Goal: Information Seeking & Learning: Stay updated

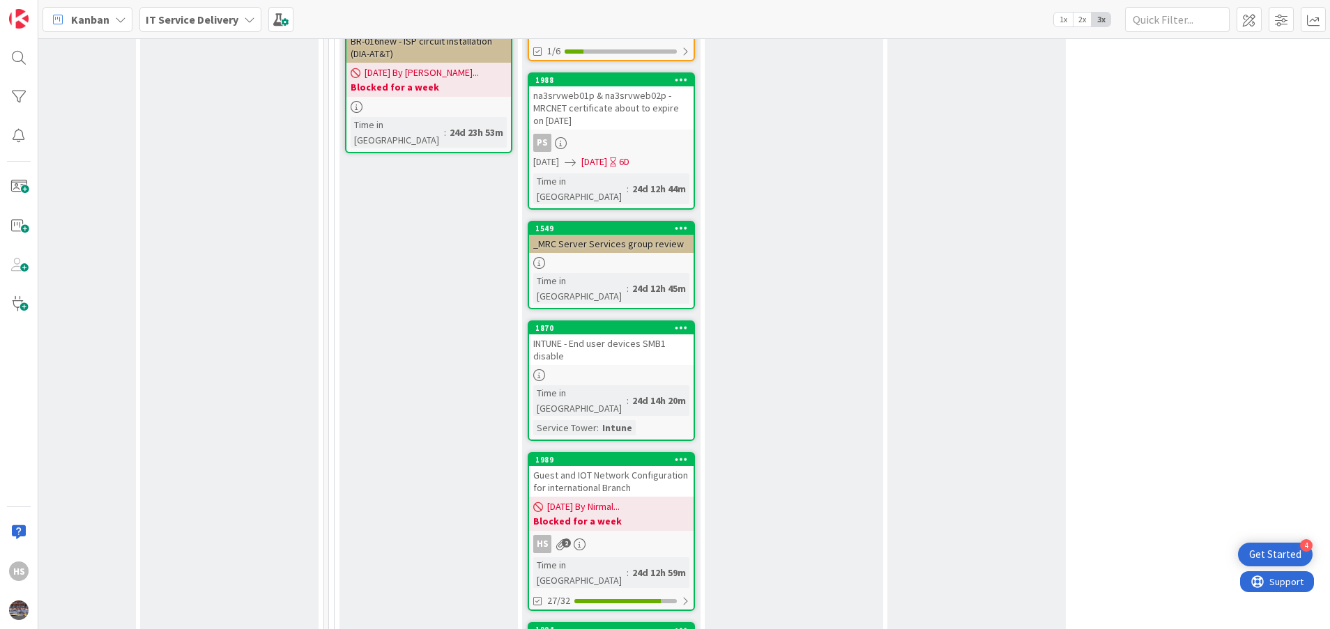
scroll to position [866, 639]
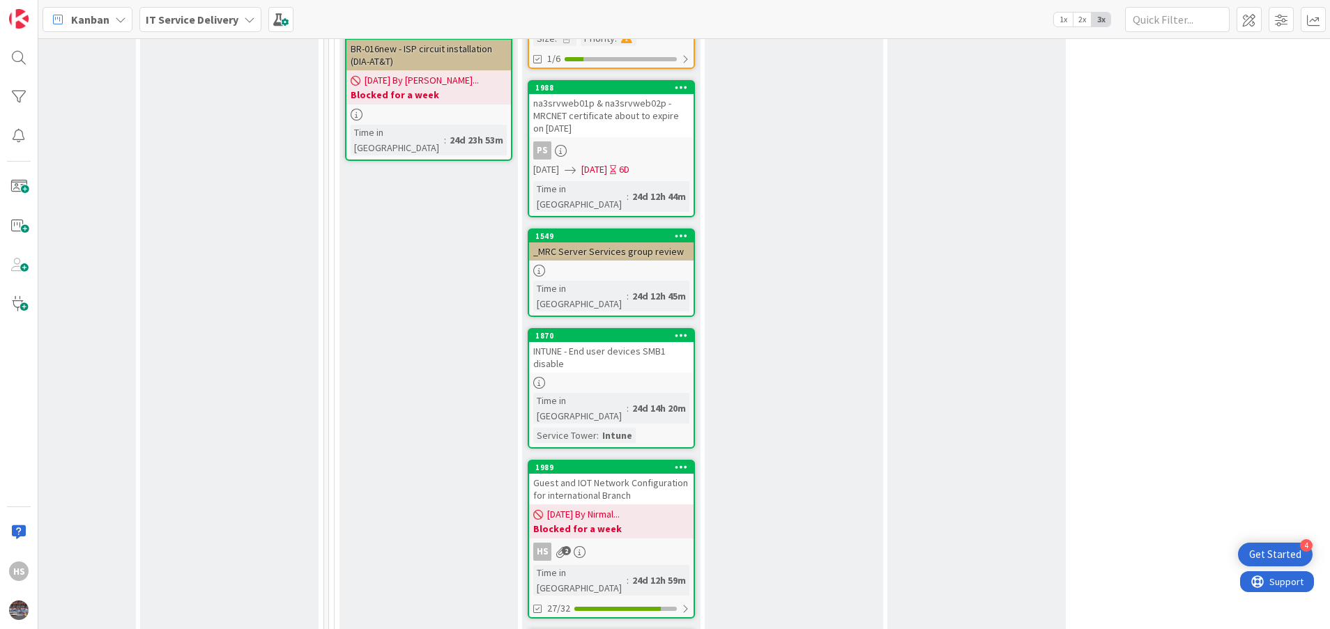
click at [620, 474] on div "Guest and IOT Network Configuration for international Branch" at bounding box center [611, 489] width 165 height 31
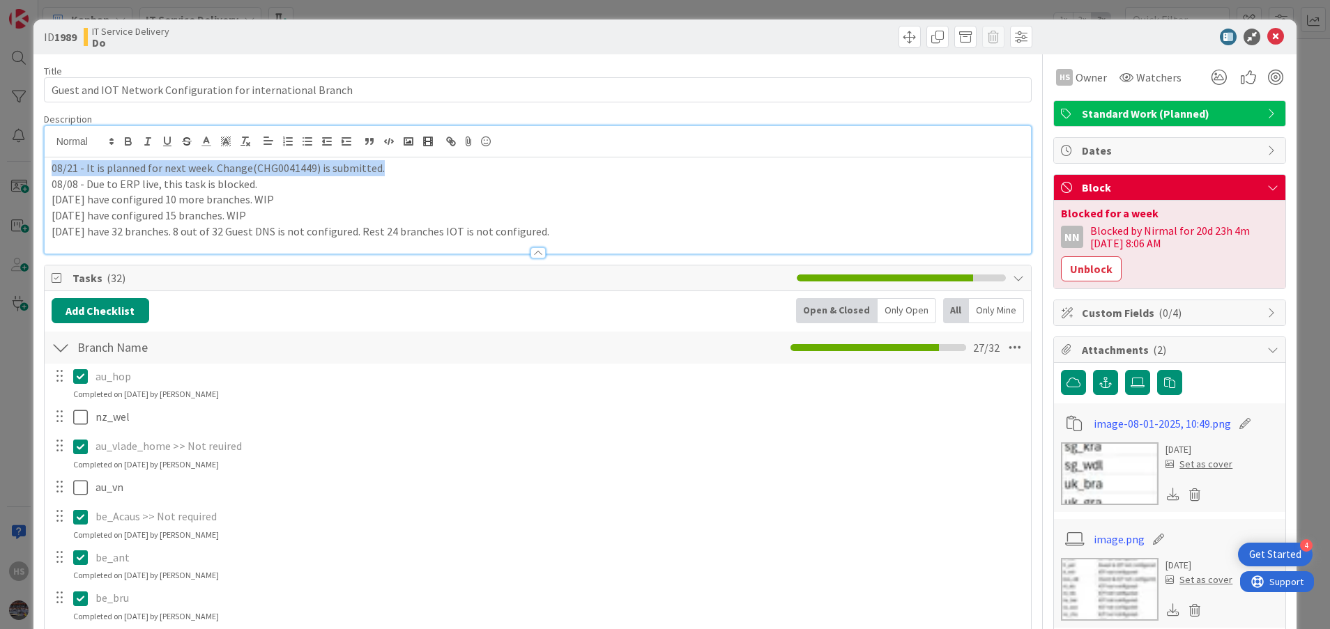
drag, startPoint x: 51, startPoint y: 141, endPoint x: 389, endPoint y: 169, distance: 339.2
click at [389, 169] on p "08/21 - It is planned for next week. Change(CHG0041449) is submitted." at bounding box center [538, 168] width 973 height 16
copy p "08/21 - It is planned for next week. Change(CHG0041449) is submitted."
click at [49, 173] on div "08/21 - It is planned for next week. Change(CHG0041449) is submitted. 08/08 - D…" at bounding box center [538, 206] width 987 height 96
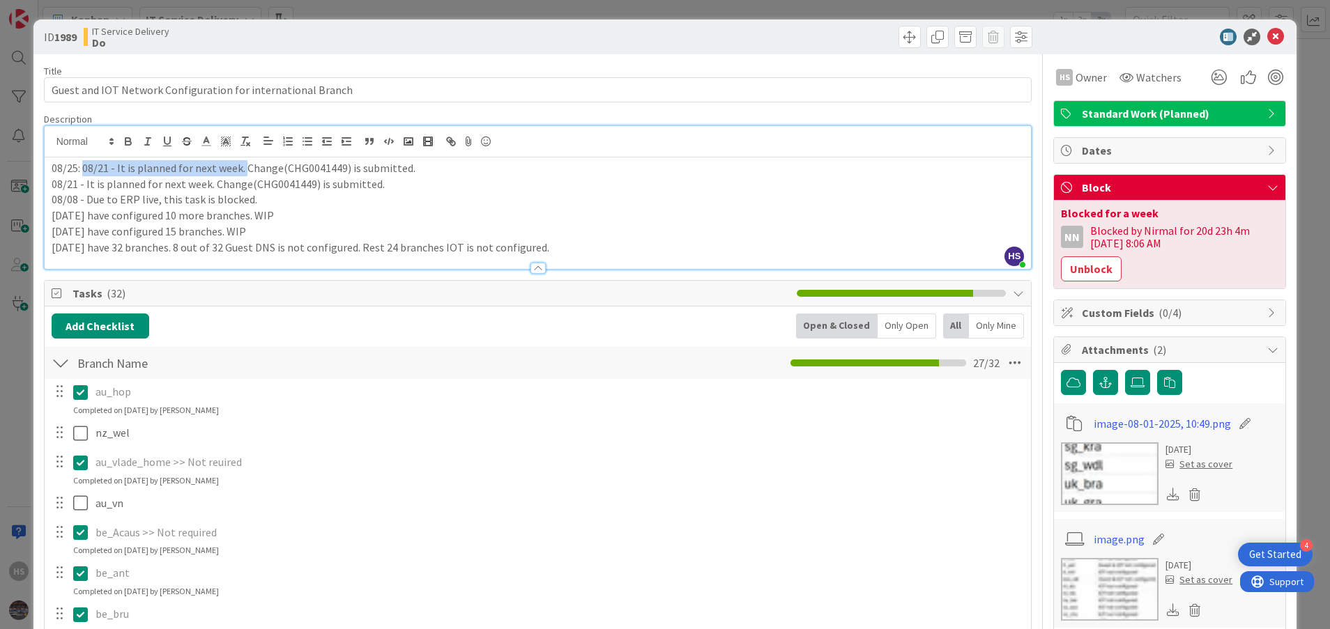
drag, startPoint x: 84, startPoint y: 165, endPoint x: 244, endPoint y: 163, distance: 160.3
click at [244, 163] on p "08/25: 08/21 - It is planned for next week. Change(CHG0041449) is submitted." at bounding box center [538, 168] width 973 height 16
click at [301, 190] on p "08/21 - It is planned for next week. Change(CHG0041449) is submitted." at bounding box center [538, 184] width 973 height 16
click at [249, 173] on p "08/25: Change (CHG0041449) is submitted." at bounding box center [538, 168] width 973 height 16
click at [1267, 33] on icon at bounding box center [1275, 37] width 17 height 17
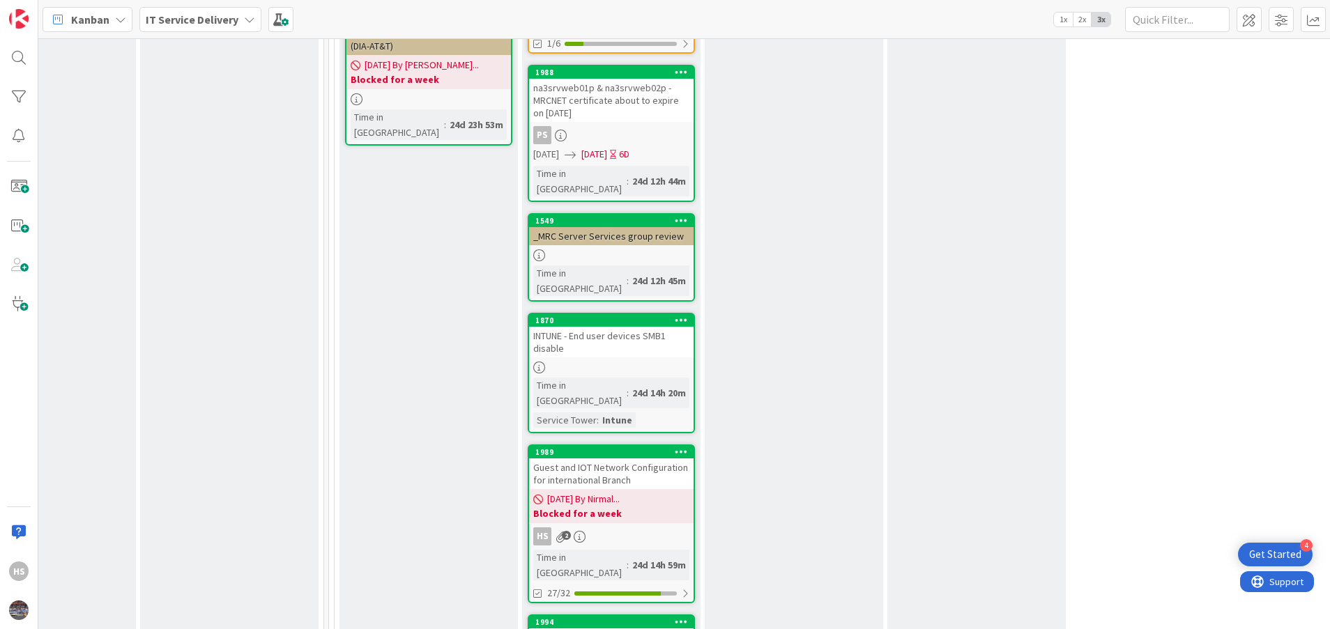
scroll to position [904, 639]
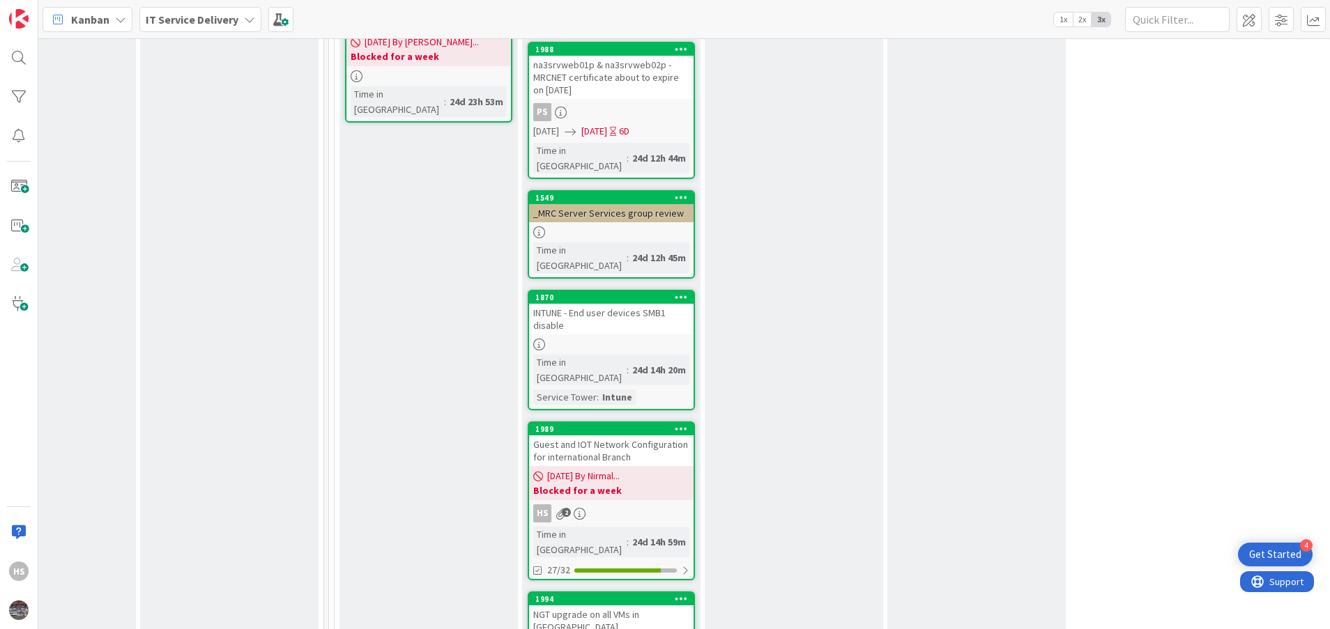
click at [604, 436] on div "Guest and IOT Network Configuration for international Branch" at bounding box center [611, 451] width 165 height 31
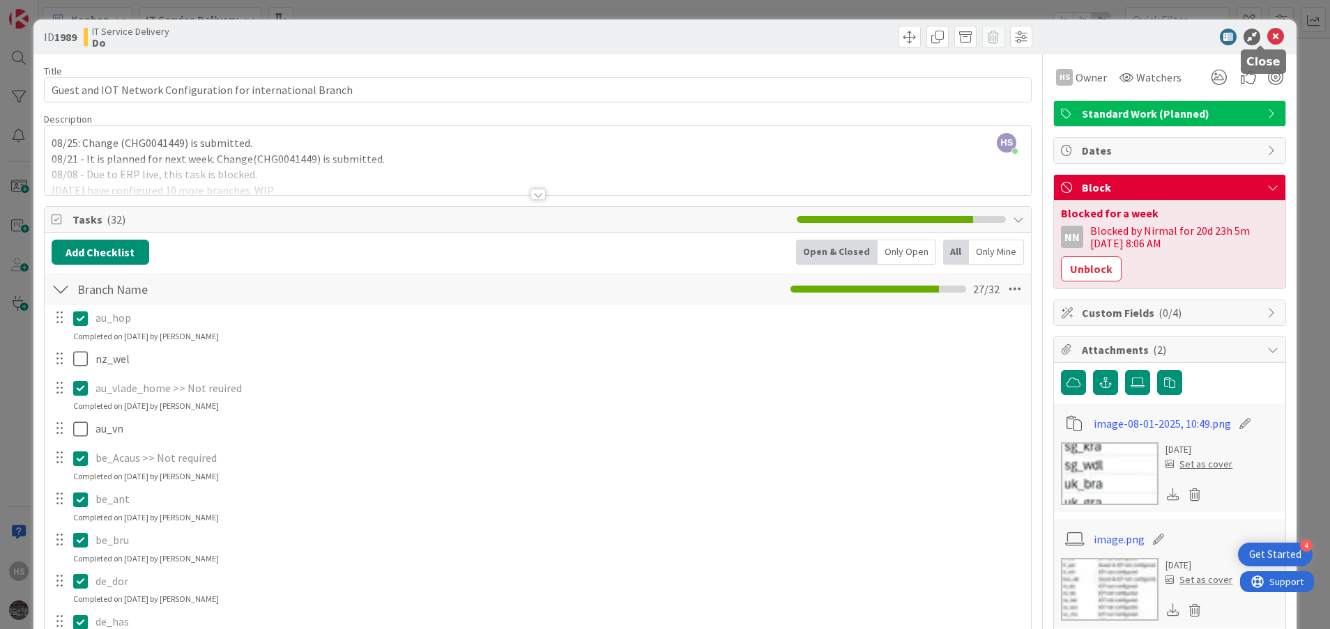
click at [1267, 41] on icon at bounding box center [1275, 37] width 17 height 17
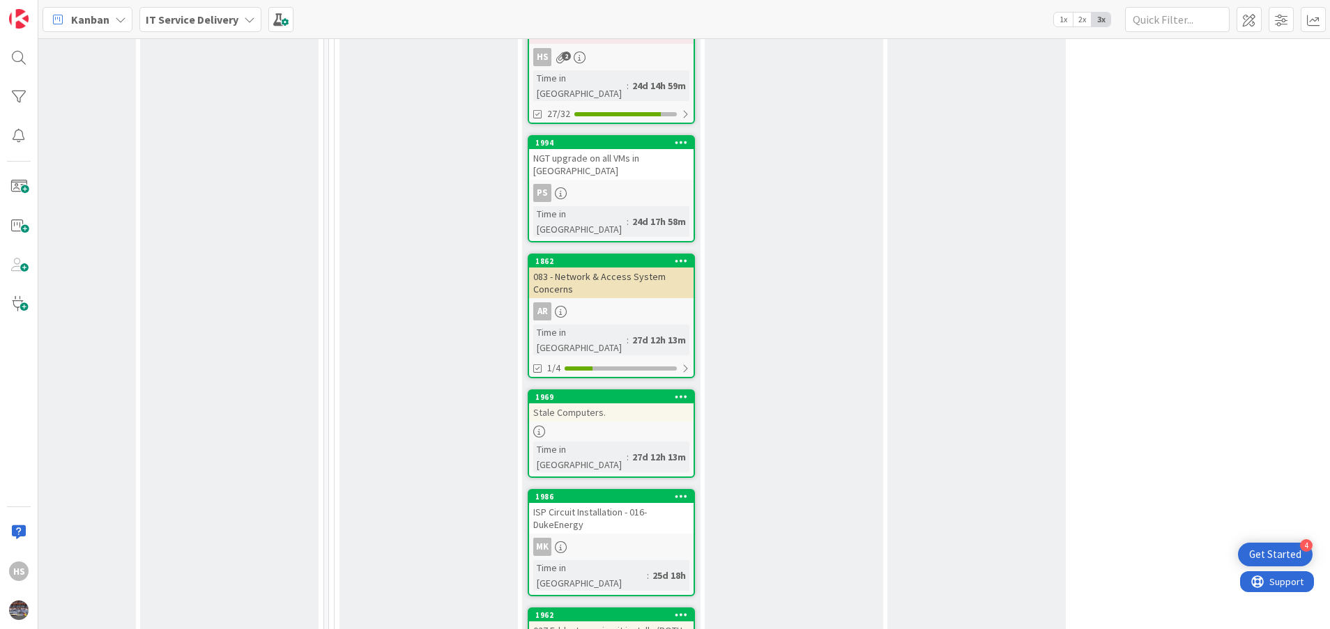
scroll to position [1384, 639]
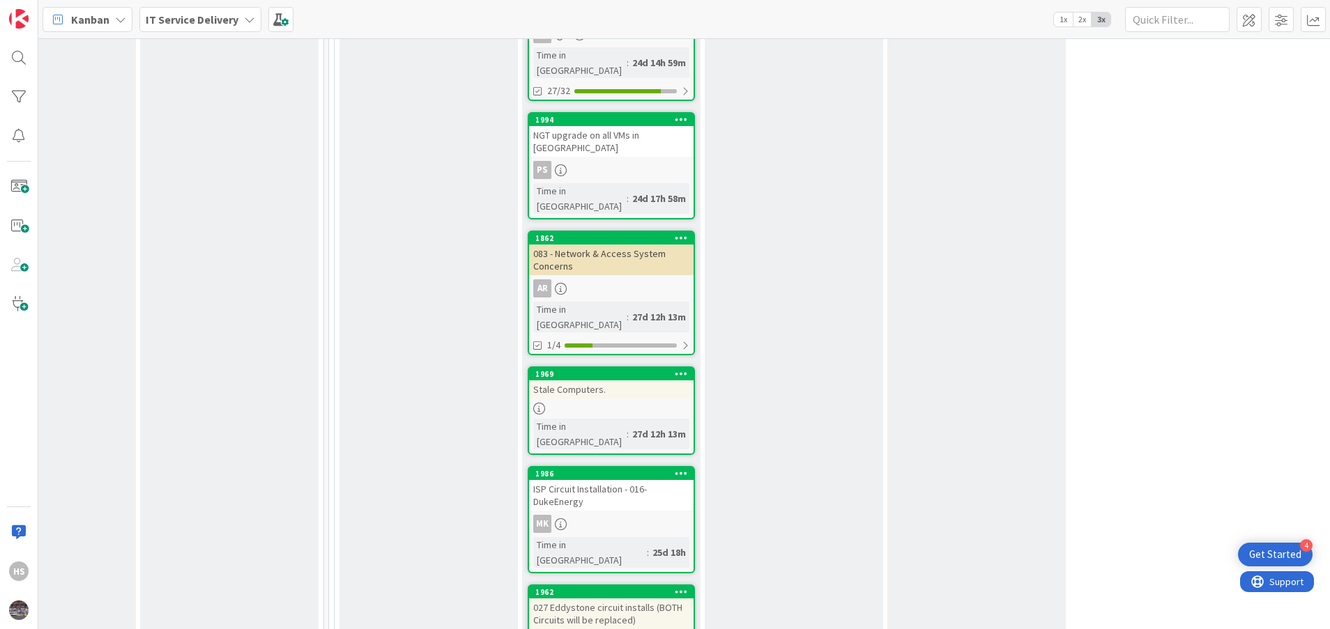
click at [609, 599] on div "027 Eddystone circuit installs (BOTH Circuits will be replaced)" at bounding box center [611, 614] width 165 height 31
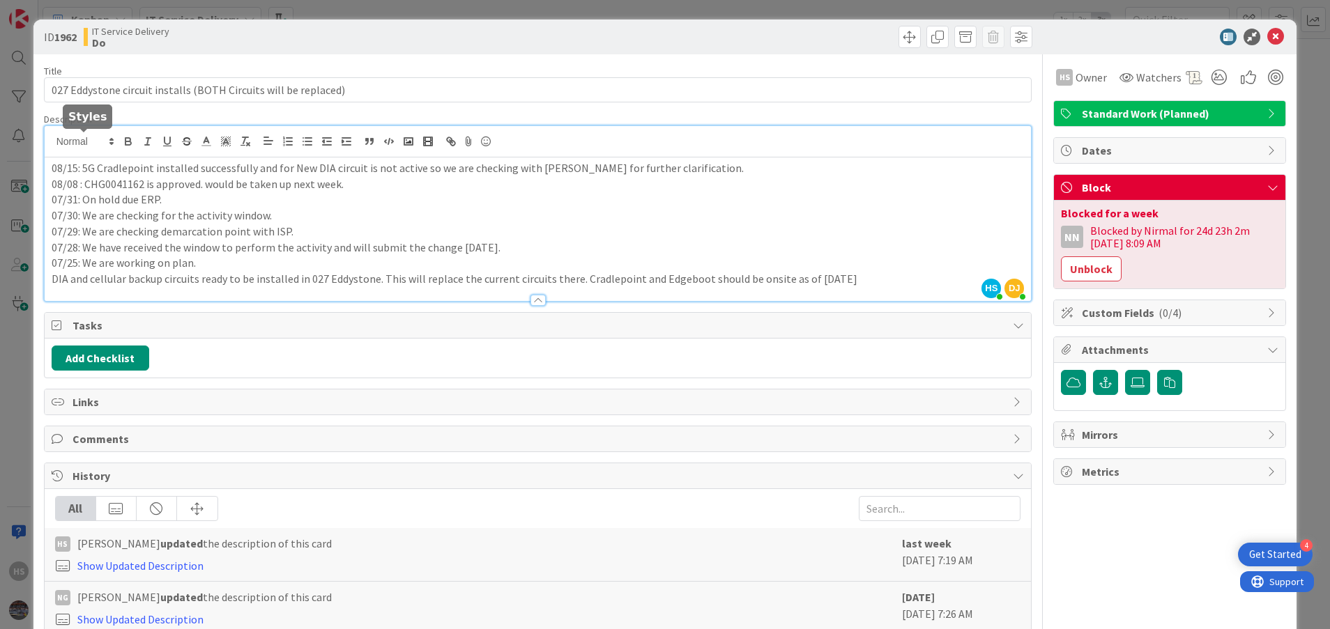
click at [52, 144] on div "HS [PERSON_NAME] just joined DJ [PERSON_NAME] joined 7 m ago 08/15: 5G Cradlepo…" at bounding box center [538, 213] width 987 height 175
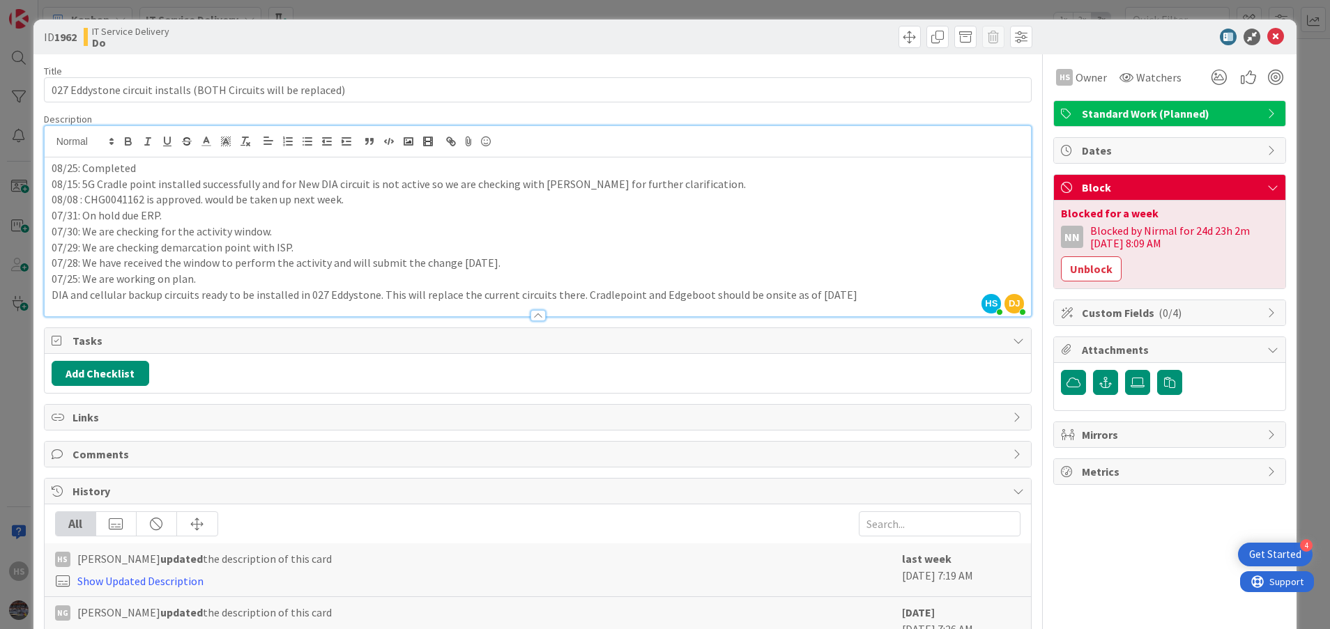
click at [133, 174] on p "08/25: Completed" at bounding box center [538, 168] width 973 height 16
drag, startPoint x: 82, startPoint y: 166, endPoint x: 135, endPoint y: 170, distance: 53.1
click at [135, 170] on p "08/25: Completed." at bounding box center [538, 168] width 973 height 16
click at [227, 208] on p "07/31: On hold due ERP." at bounding box center [538, 216] width 973 height 16
click at [1268, 36] on icon at bounding box center [1275, 37] width 17 height 17
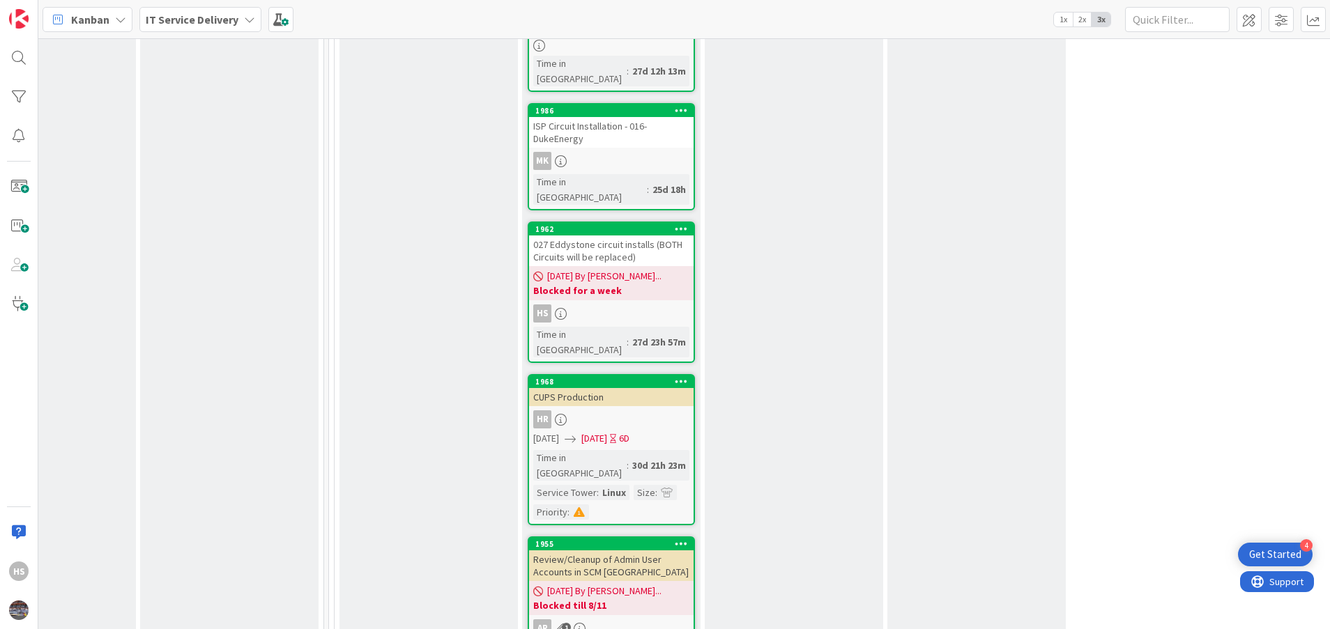
scroll to position [1724, 639]
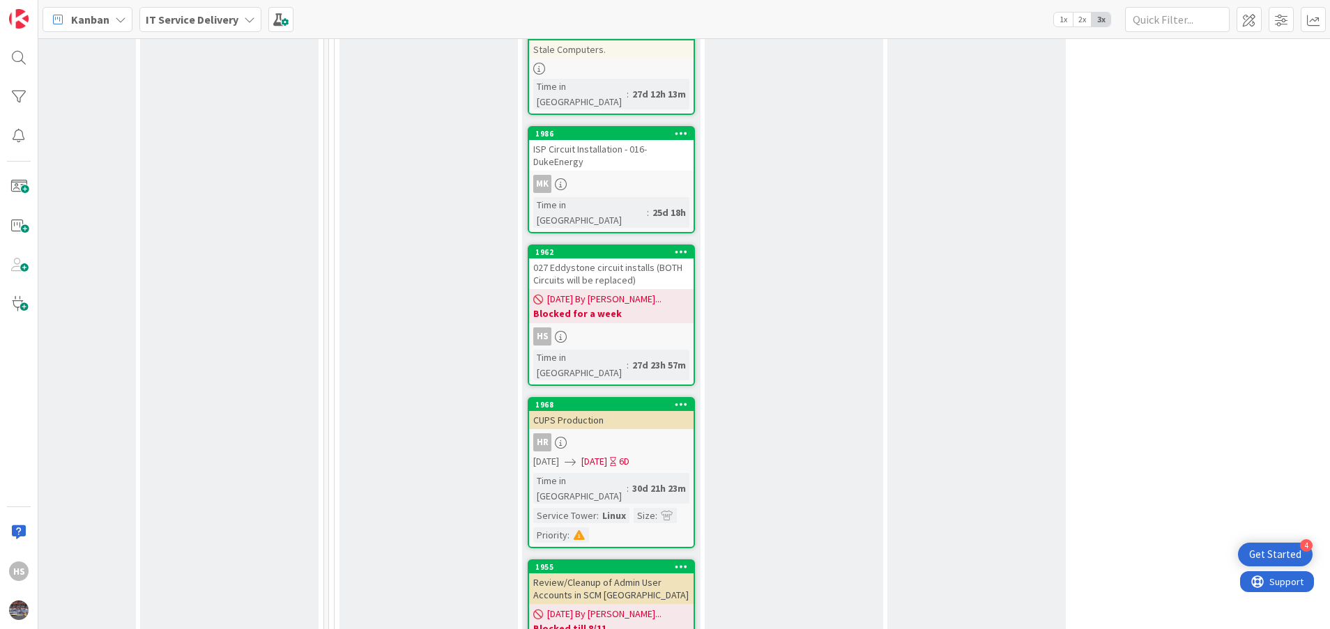
click at [614, 259] on div "027 Eddystone circuit installs (BOTH Circuits will be replaced)" at bounding box center [611, 274] width 165 height 31
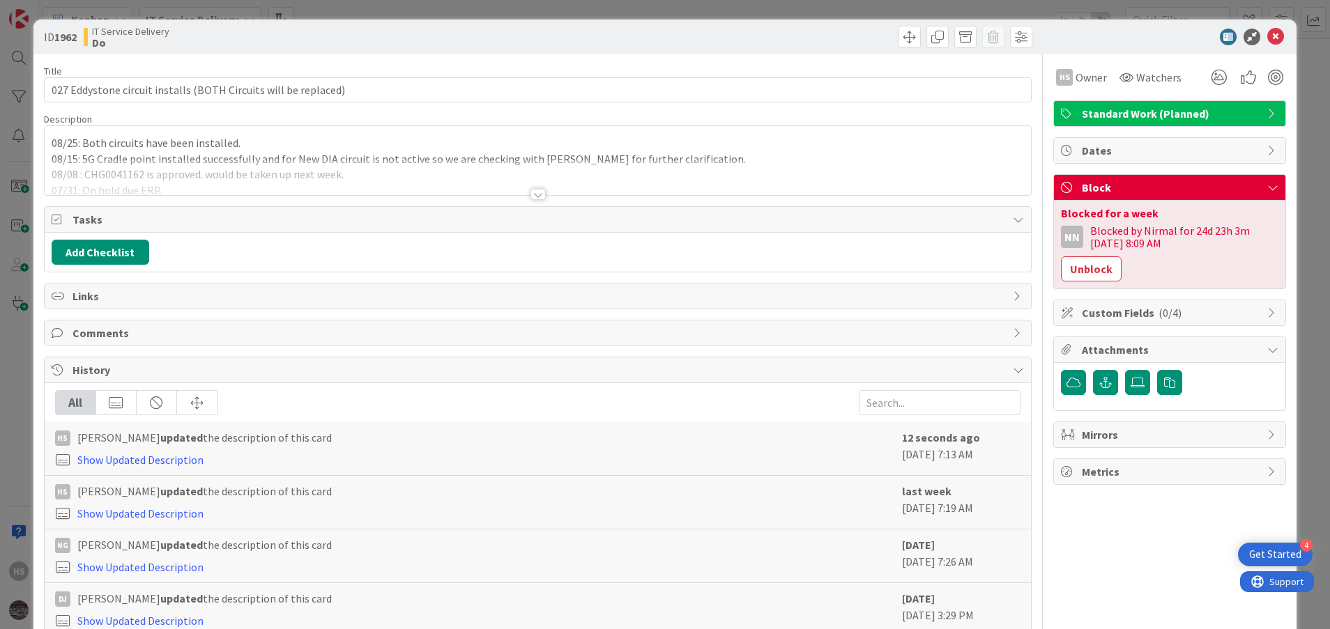
click at [245, 142] on p "08/25: Both circuits have been installed." at bounding box center [538, 143] width 973 height 16
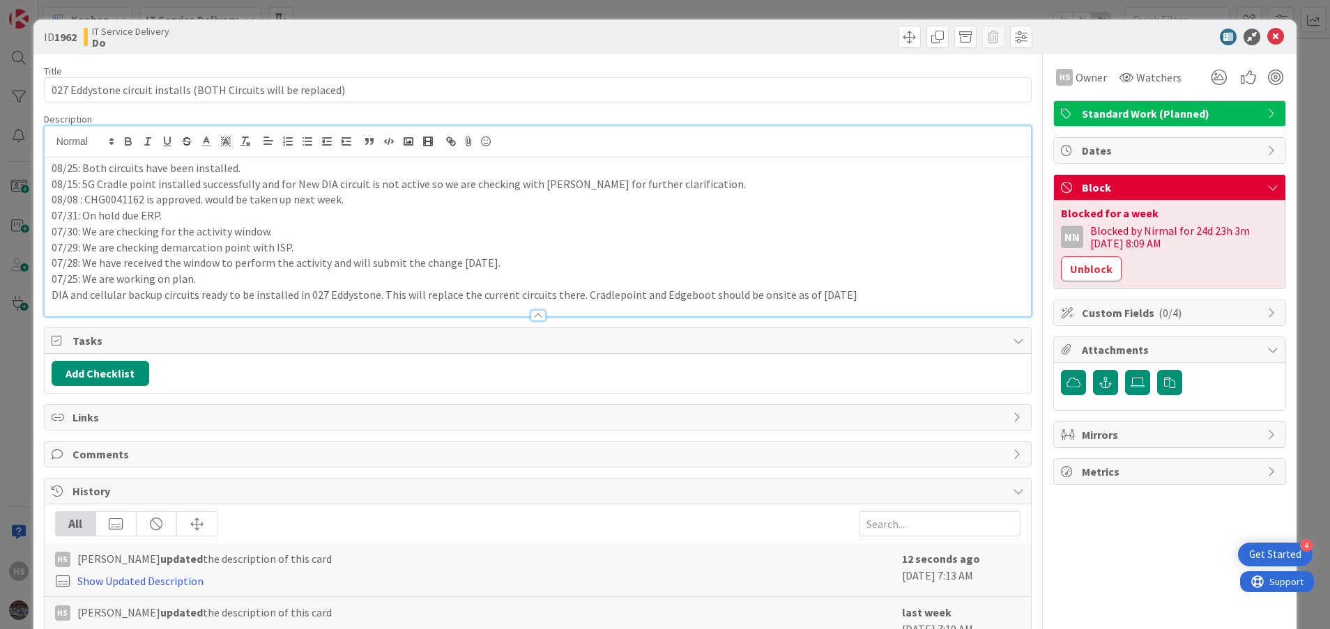
click at [245, 169] on p "08/25: Both circuits have been installed." at bounding box center [538, 168] width 973 height 16
click at [496, 206] on p "08/08 : CHG0041162 is approved. would be taken up next week." at bounding box center [538, 200] width 973 height 16
click at [1267, 41] on icon at bounding box center [1275, 37] width 17 height 17
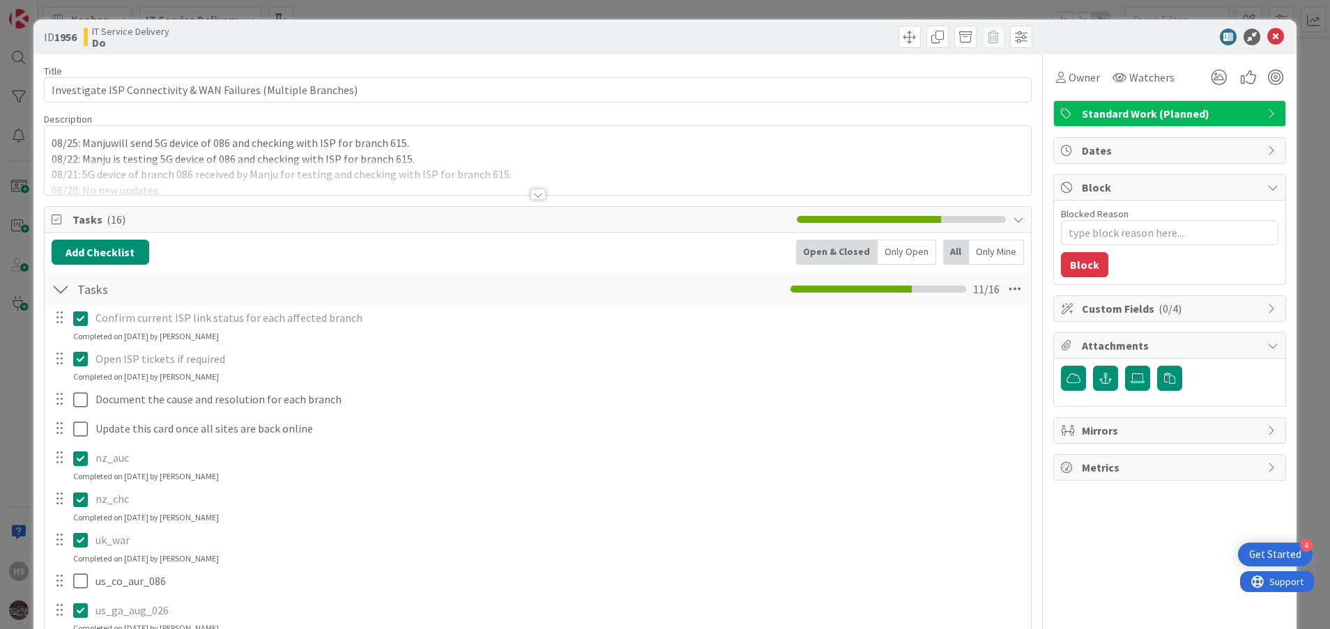
type textarea "x"
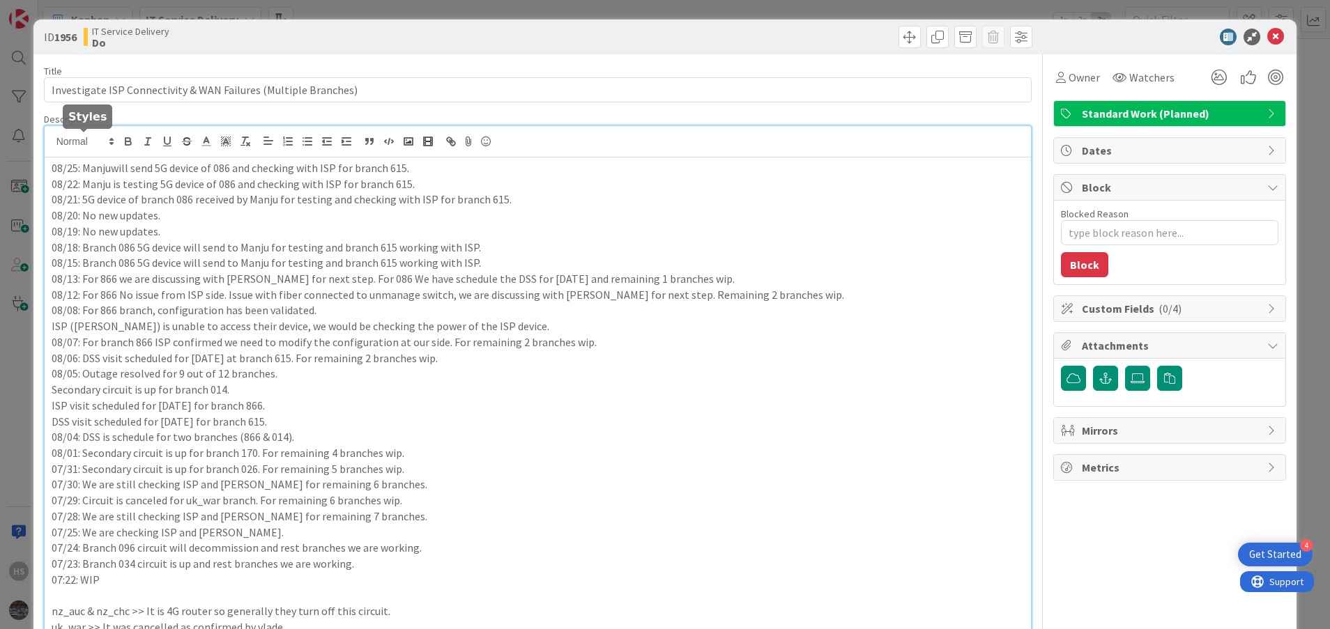
click at [110, 144] on div "08/25: Manjuwill send 5G device of 086 and checking with ISP for branch 615. 08…" at bounding box center [538, 561] width 987 height 871
click at [161, 169] on p "08/25: Manju will send 5G device of 086 and checking with ISP for branch 615." at bounding box center [538, 168] width 973 height 16
click at [226, 169] on p "08/25: Manju will send 5G device of 086 and checking with ISP for branch 615." at bounding box center [538, 168] width 973 height 16
click at [303, 186] on p "08/22: Manju is testing 5G device of 086 and checking with ISP for branch 615." at bounding box center [538, 184] width 973 height 16
click at [253, 172] on p "08/25: Manju will send 5G device of 086 and checking with ISP for branch 615." at bounding box center [538, 168] width 973 height 16
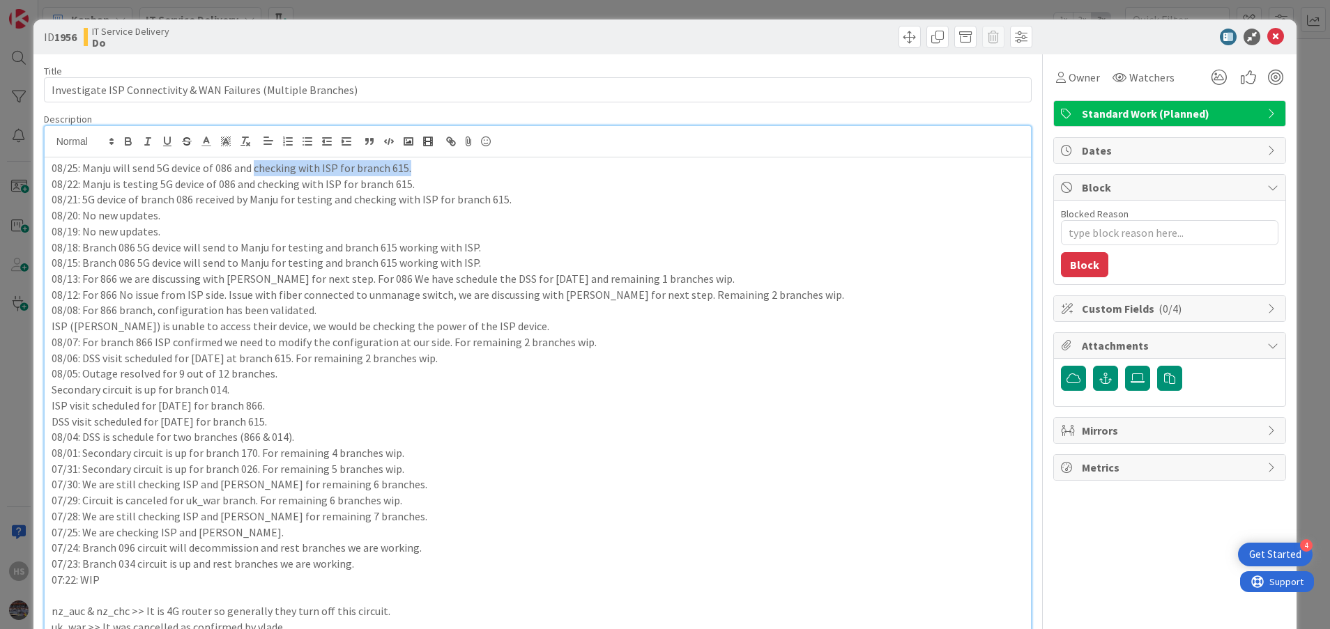
drag, startPoint x: 407, startPoint y: 172, endPoint x: 255, endPoint y: 167, distance: 152.0
click at [255, 167] on p "08/25: Manju will send 5G device of 086 and checking with ISP for branch 615." at bounding box center [538, 168] width 973 height 16
click at [346, 247] on p "08/18: Branch 086 5G device will send to Manju for testing and branch 615 worki…" at bounding box center [538, 248] width 973 height 16
drag, startPoint x: 254, startPoint y: 167, endPoint x: 404, endPoint y: 168, distance: 149.2
click at [404, 168] on p "08/25: Manju will send 5G device of 086 and checking with ISP for branch 615." at bounding box center [538, 168] width 973 height 16
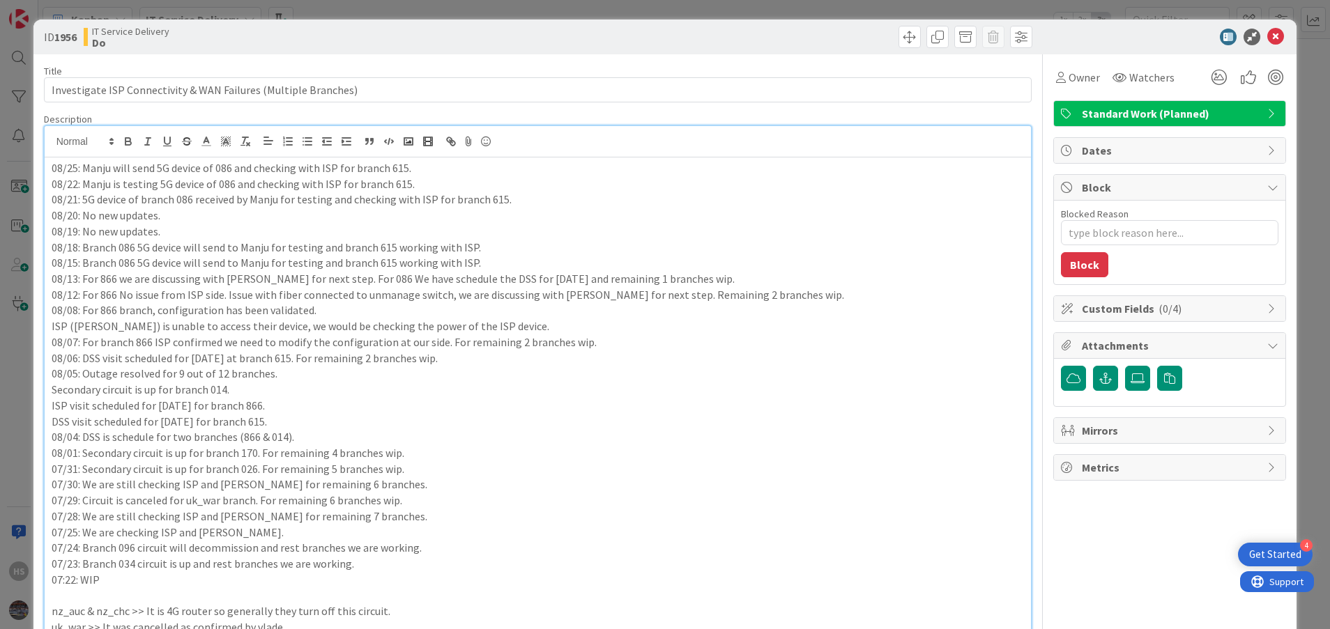
click at [419, 180] on p "08/22: Manju is testing 5G device of 086 and checking with ISP for branch 615." at bounding box center [538, 184] width 973 height 16
click at [409, 168] on p "08/25: Manju will send 5G device of 086 and checking with ISP for branch 615." at bounding box center [538, 168] width 973 height 16
drag, startPoint x: 409, startPoint y: 168, endPoint x: 256, endPoint y: 171, distance: 153.4
click at [256, 171] on p "08/25: Manju will send 5G device of 086 and checking with ISP for branch 615." at bounding box center [538, 168] width 973 height 16
click at [1267, 38] on icon at bounding box center [1275, 37] width 17 height 17
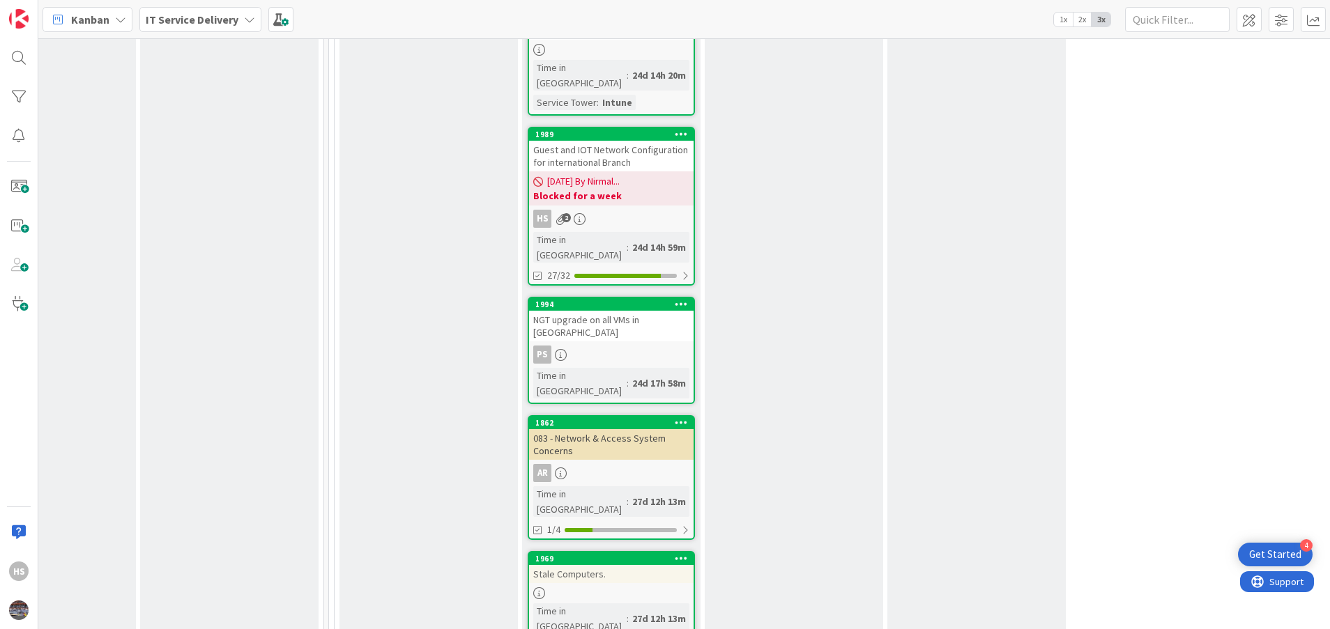
scroll to position [1222, 639]
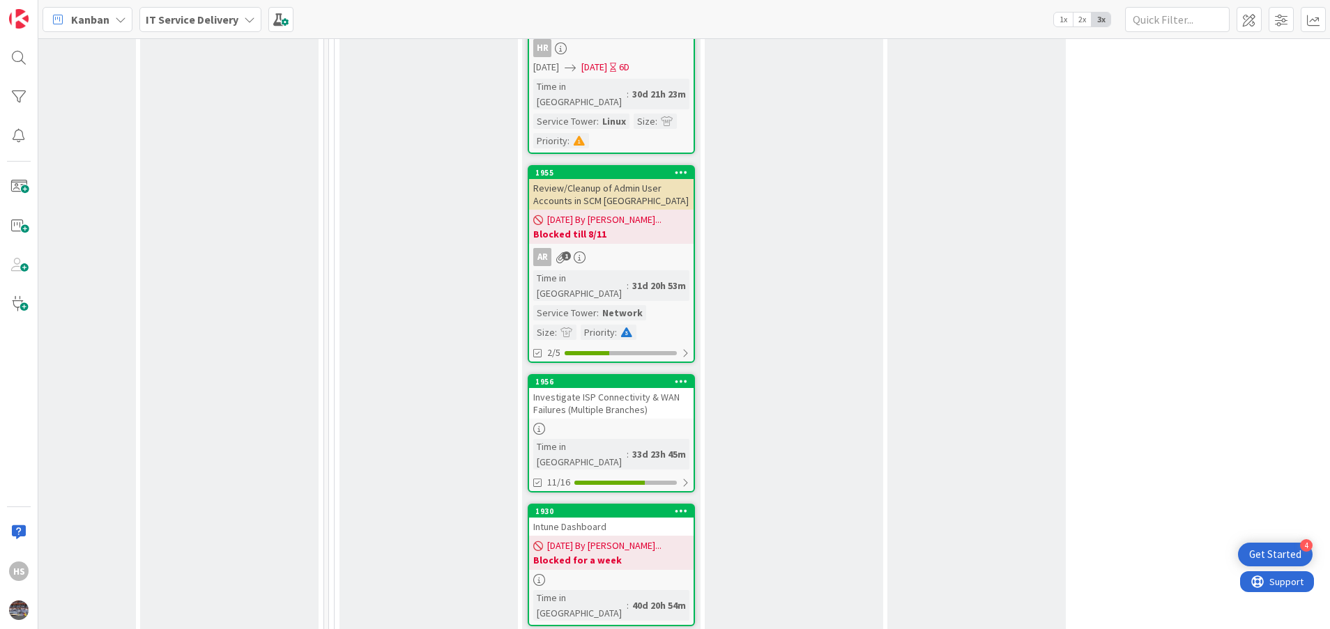
scroll to position [2096, 639]
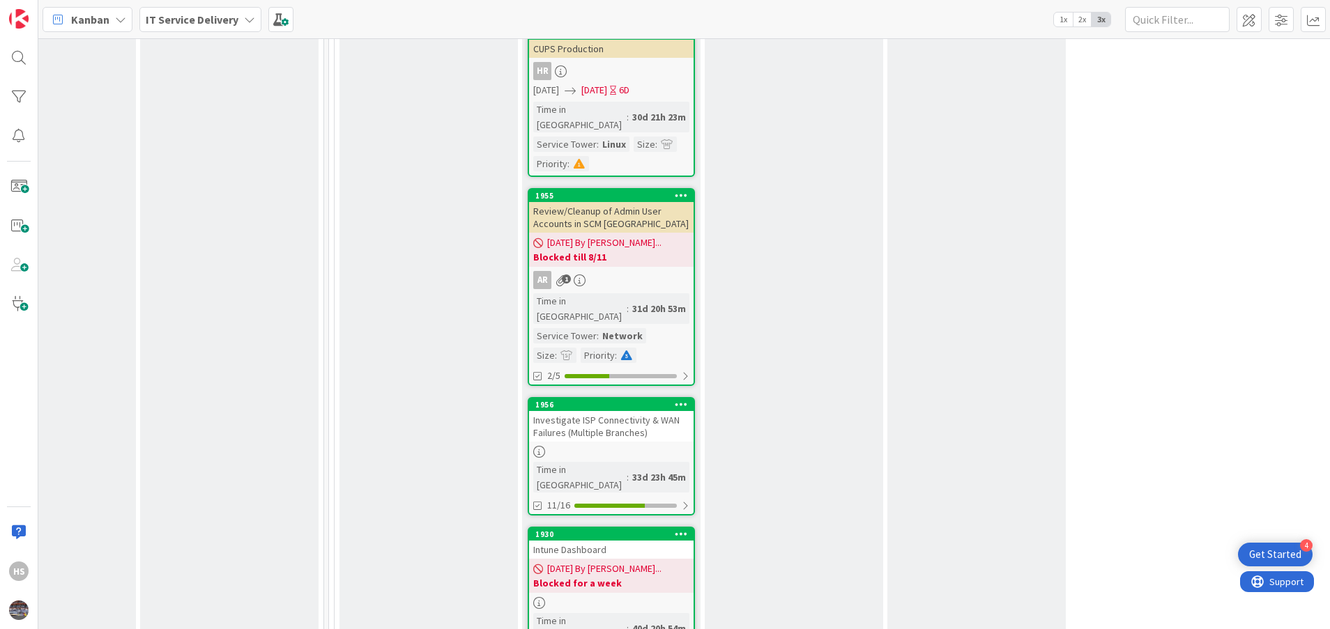
click at [655, 446] on div at bounding box center [611, 452] width 165 height 12
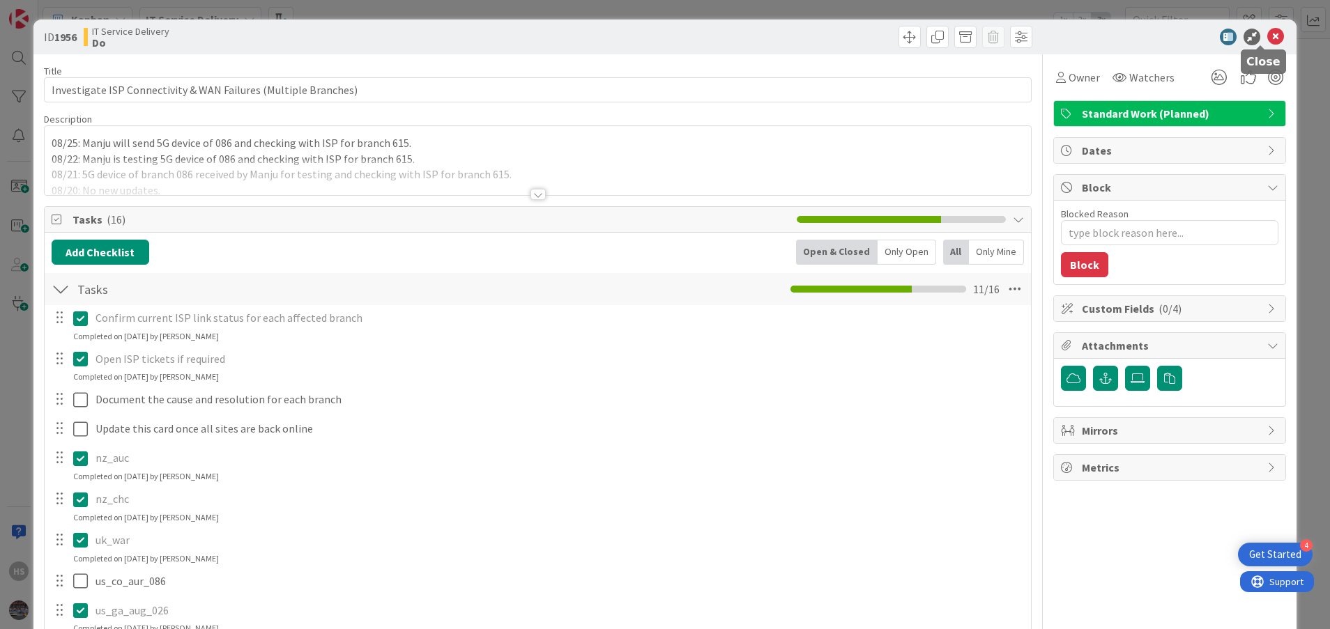
click at [1267, 38] on icon at bounding box center [1275, 37] width 17 height 17
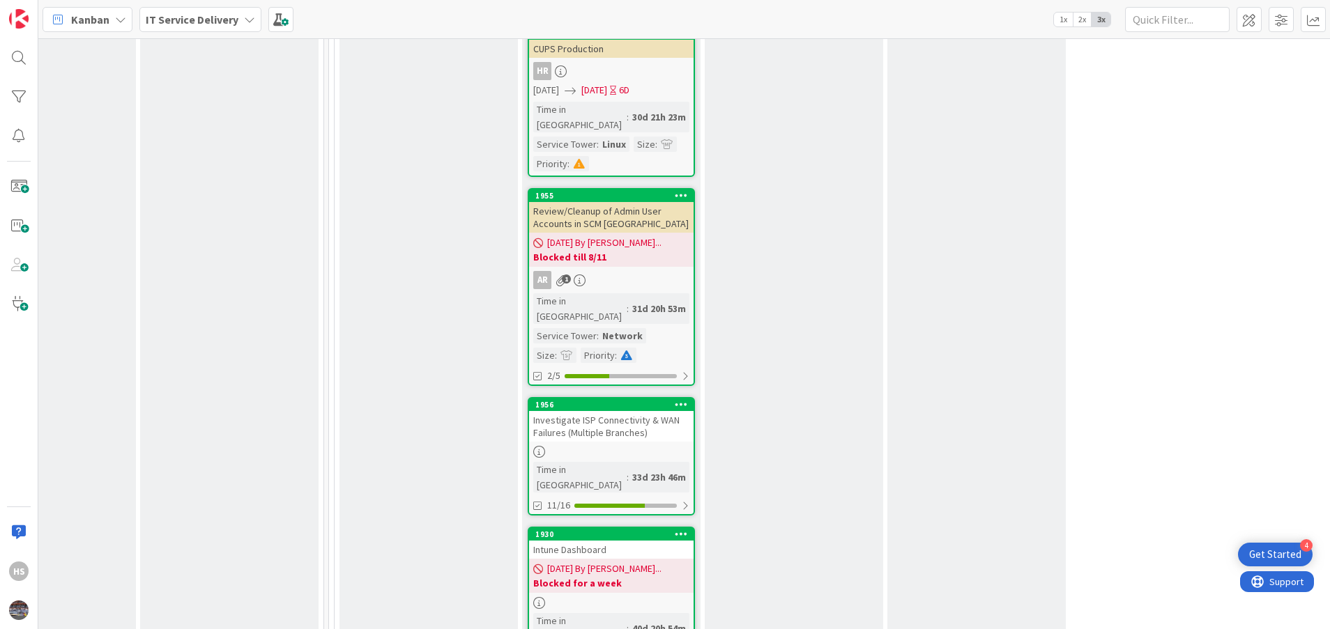
scroll to position [2103, 639]
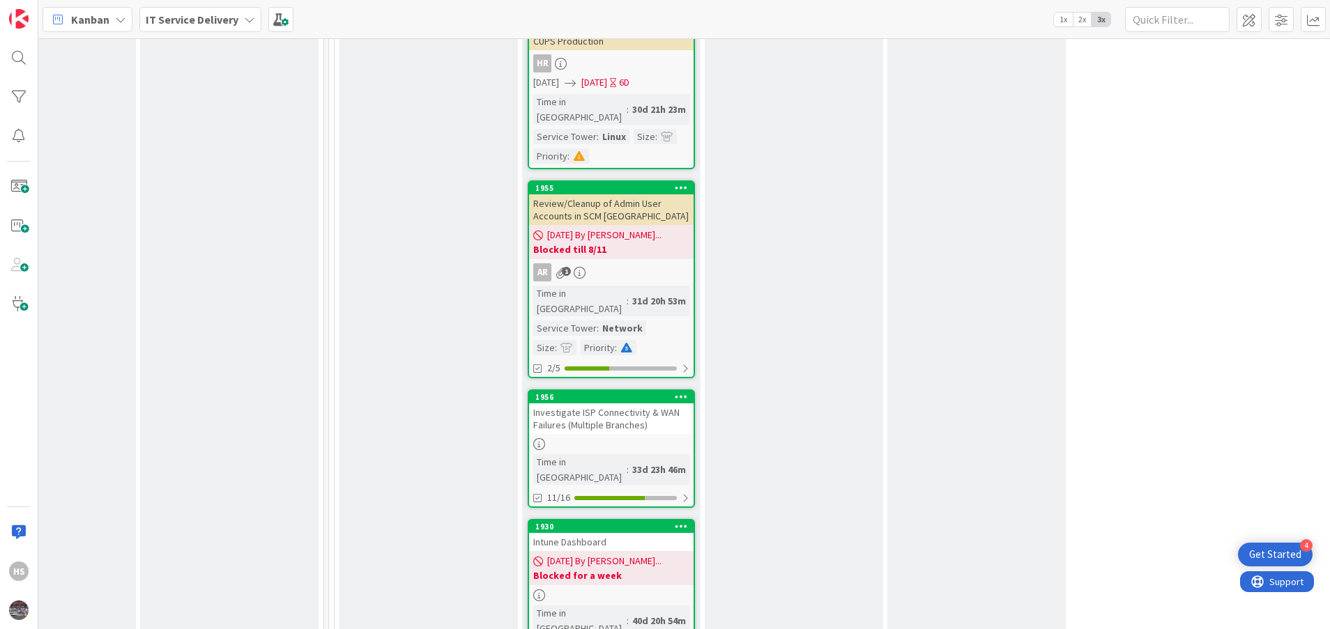
click at [608, 404] on div "Investigate ISP Connectivity & WAN Failures (Multiple Branches)" at bounding box center [611, 419] width 165 height 31
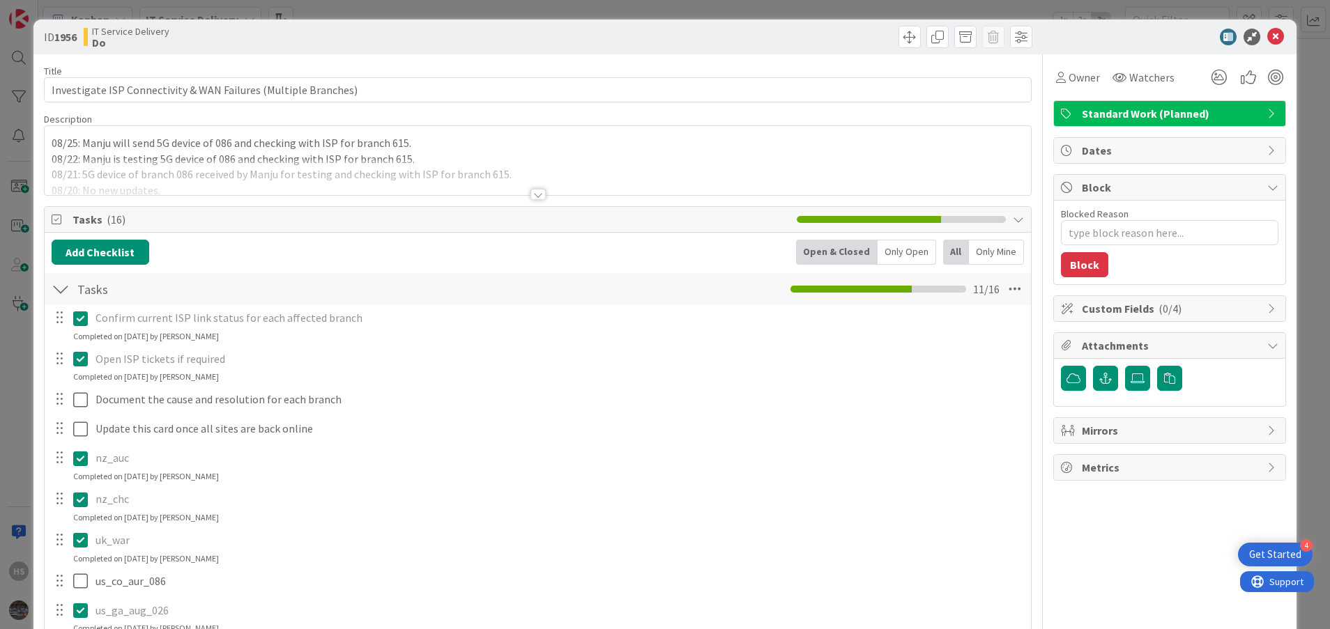
type textarea "x"
click at [534, 190] on div at bounding box center [537, 194] width 15 height 11
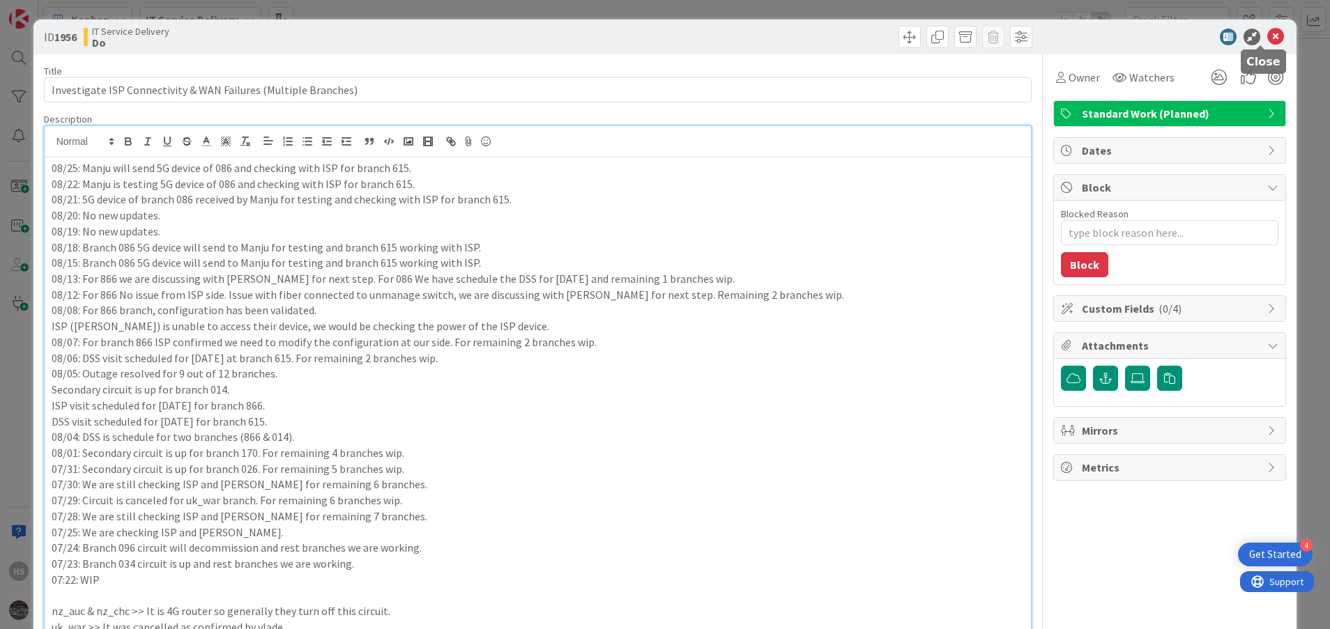
click at [1267, 33] on icon at bounding box center [1275, 37] width 17 height 17
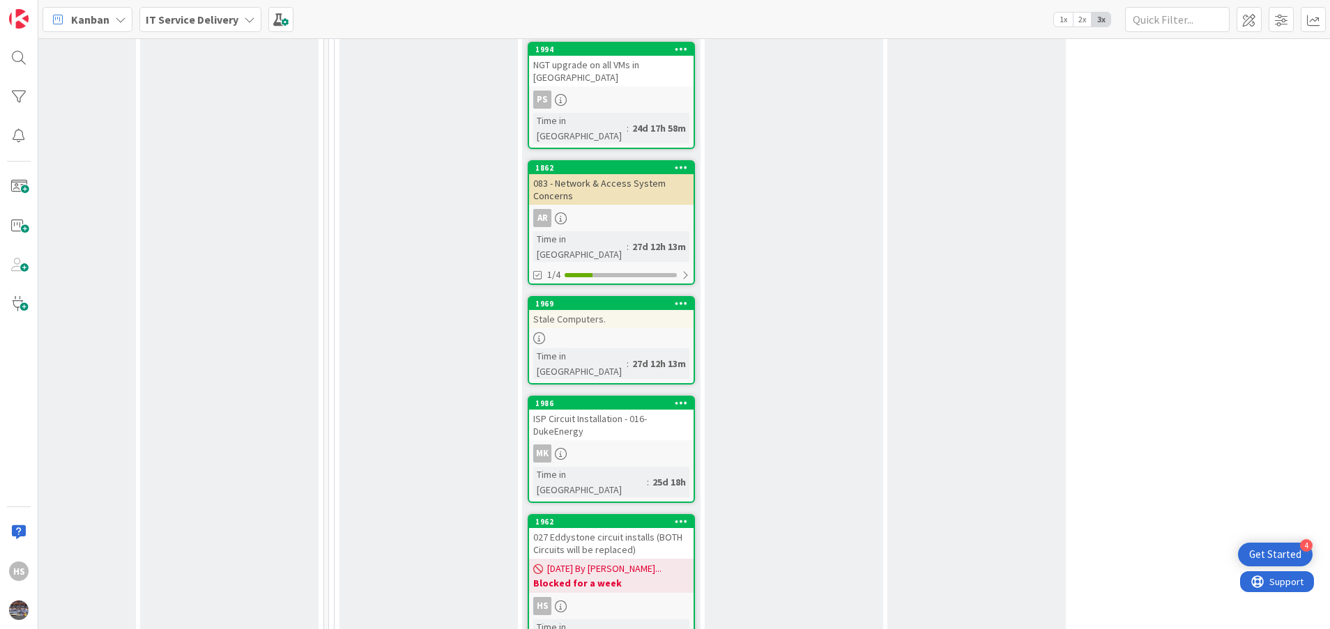
scroll to position [1470, 639]
